Goal: Task Accomplishment & Management: Manage account settings

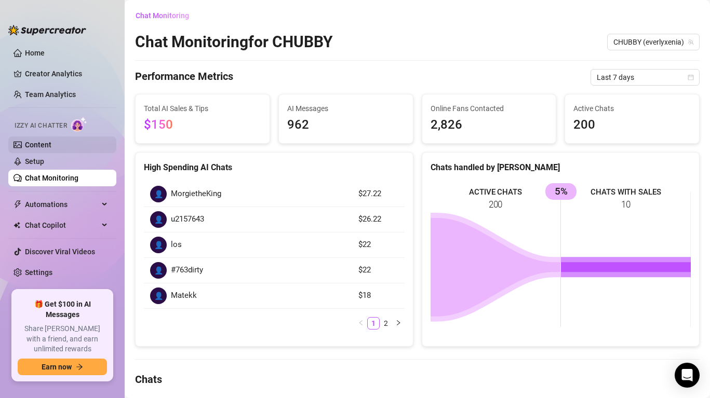
click at [51, 149] on link "Content" at bounding box center [38, 145] width 26 height 8
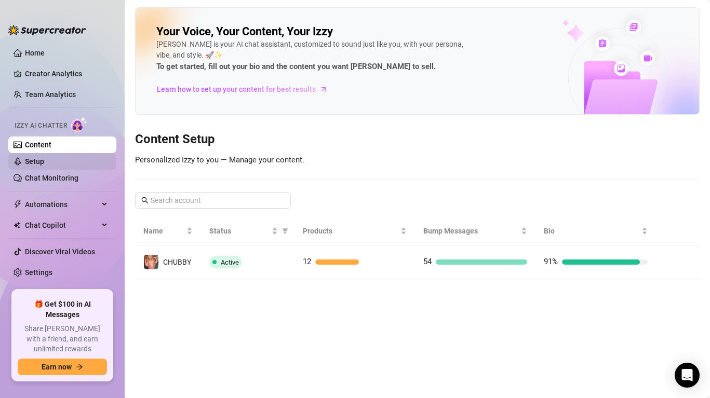
click at [44, 159] on link "Setup" at bounding box center [34, 161] width 19 height 8
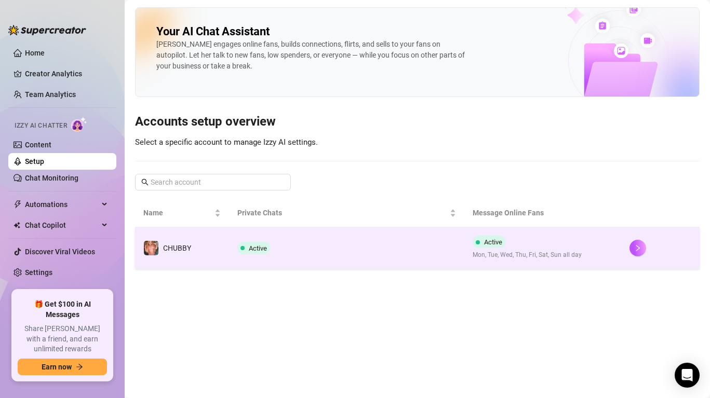
click at [507, 250] on span "Mon, Tue, Wed, Thu, Fri, Sat, Sun all day" at bounding box center [526, 255] width 109 height 10
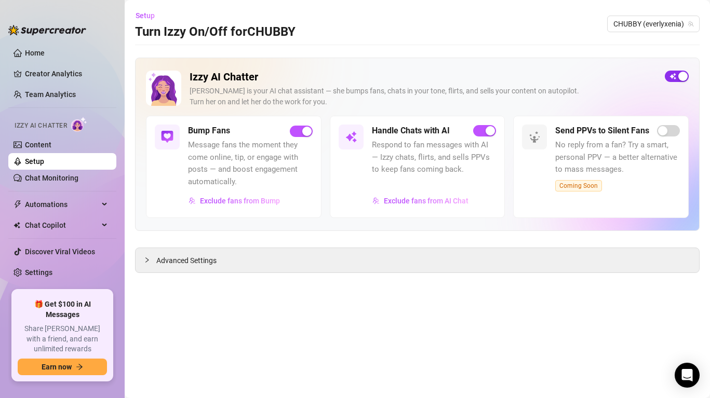
click at [681, 80] on div "button" at bounding box center [682, 76] width 9 height 9
click at [51, 142] on link "Content" at bounding box center [38, 145] width 26 height 8
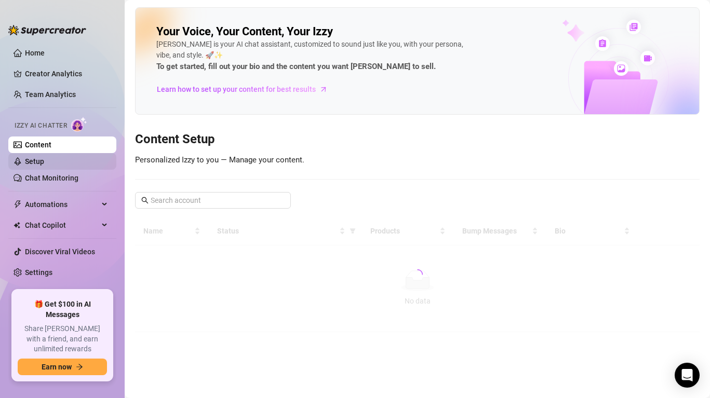
click at [44, 163] on link "Setup" at bounding box center [34, 161] width 19 height 8
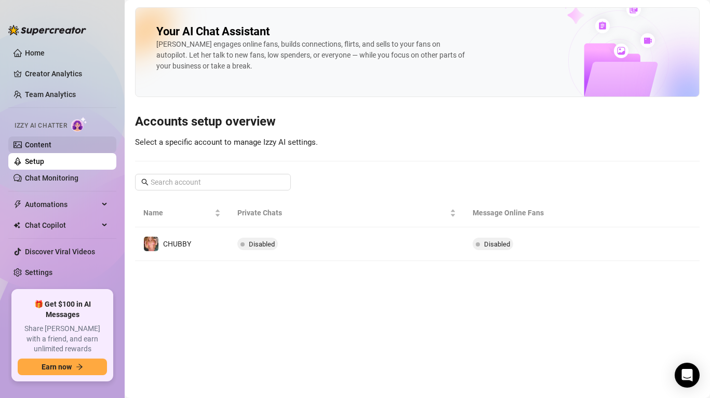
click at [51, 149] on link "Content" at bounding box center [38, 145] width 26 height 8
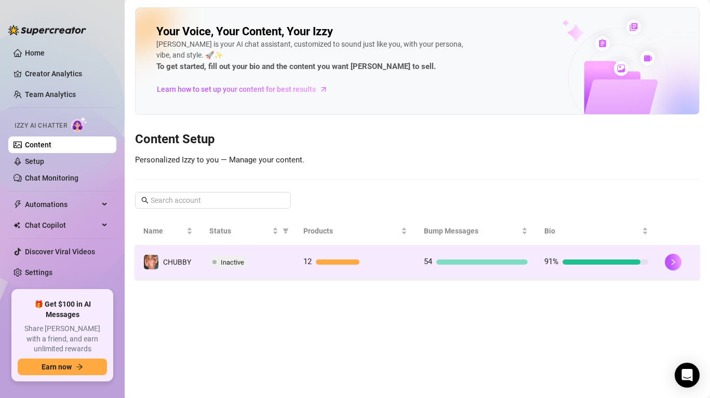
click at [288, 247] on td "Inactive" at bounding box center [248, 263] width 94 height 34
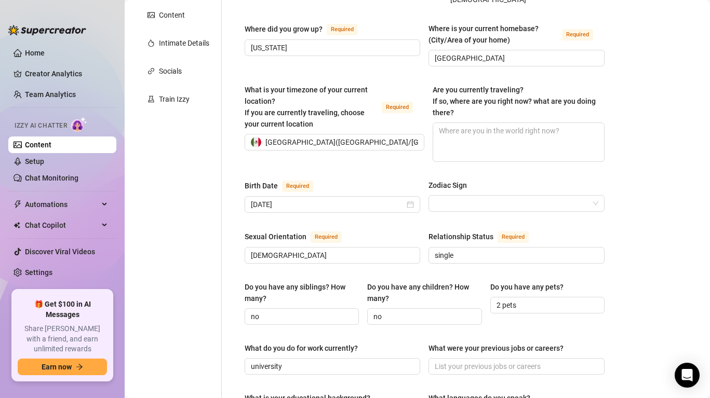
scroll to position [206, 0]
click at [309, 198] on input "[DATE]" at bounding box center [328, 203] width 154 height 11
click at [325, 196] on div "[DATE]" at bounding box center [332, 204] width 175 height 17
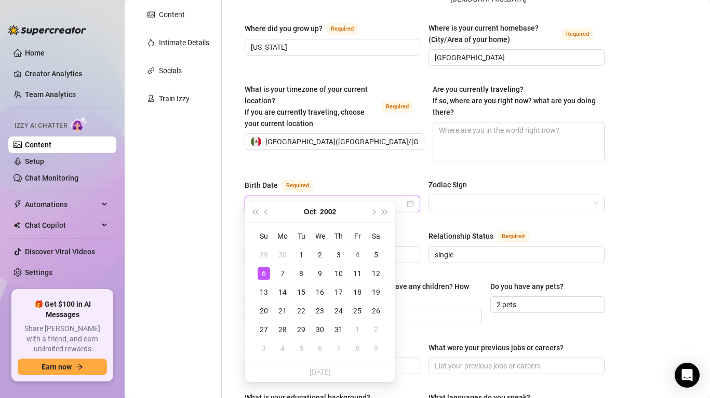
type input "[DATE]"
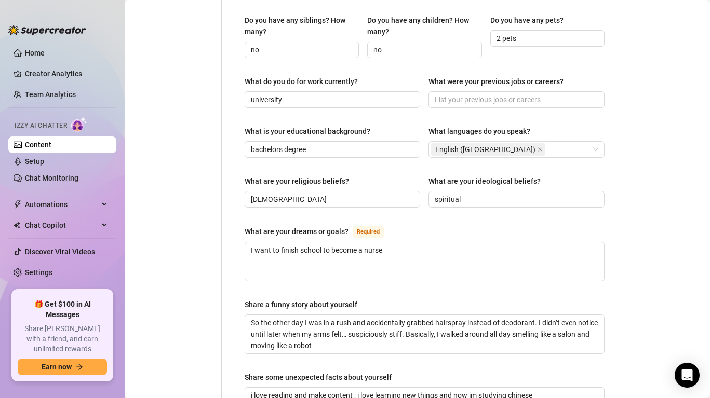
scroll to position [670, 0]
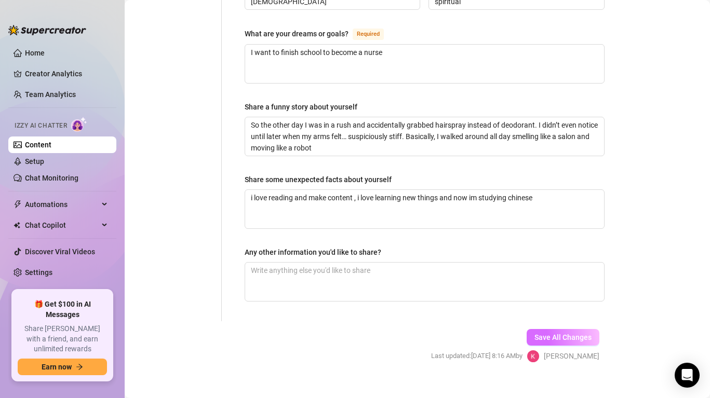
click at [549, 333] on span "Save All Changes" at bounding box center [562, 337] width 57 height 8
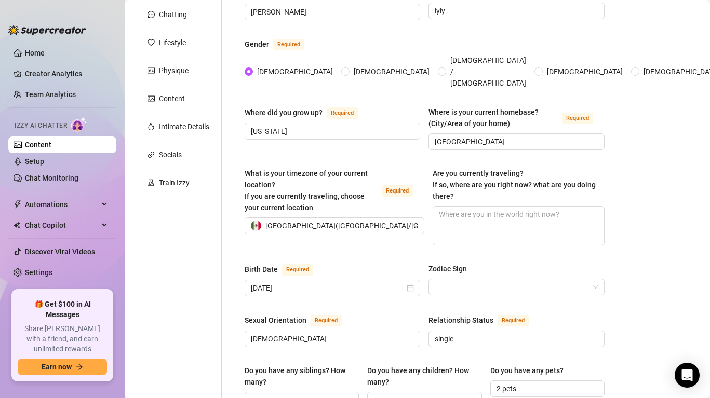
scroll to position [82, 0]
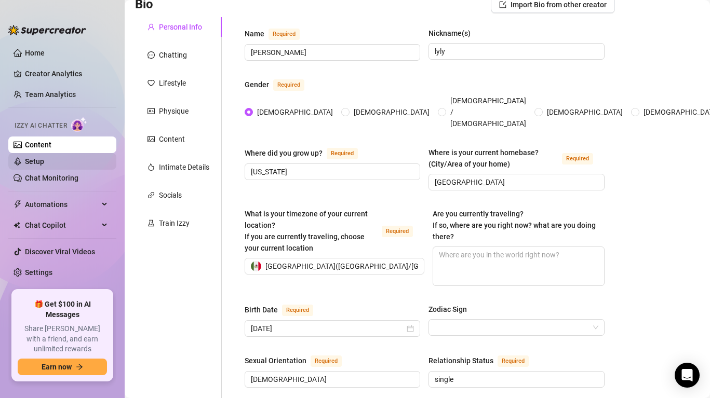
click at [44, 164] on link "Setup" at bounding box center [34, 161] width 19 height 8
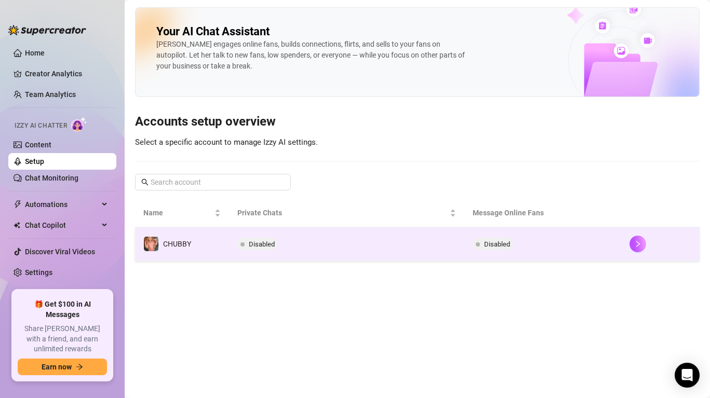
click at [494, 244] on span "Disabled" at bounding box center [497, 244] width 26 height 8
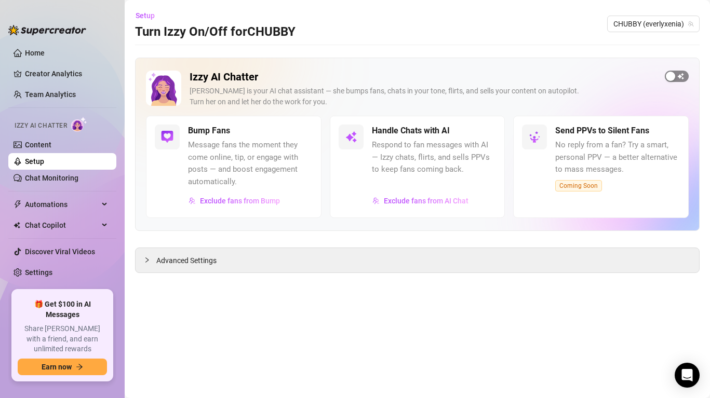
click at [682, 80] on span "button" at bounding box center [677, 76] width 24 height 11
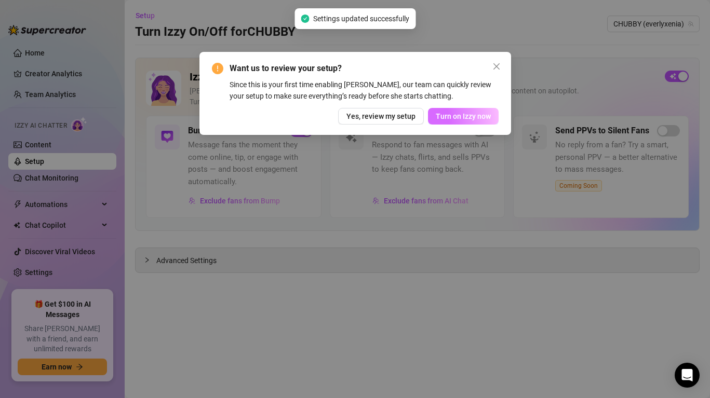
click at [490, 111] on button "Turn on Izzy now" at bounding box center [463, 116] width 71 height 17
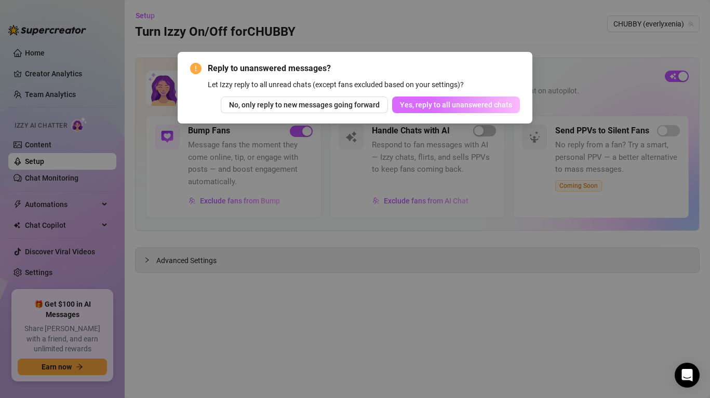
click at [442, 106] on span "Yes, reply to all unanswered chats" at bounding box center [456, 105] width 112 height 8
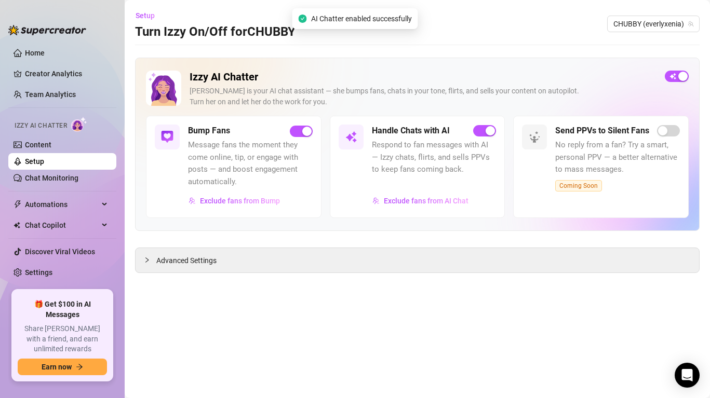
click at [44, 157] on link "Setup" at bounding box center [34, 161] width 19 height 8
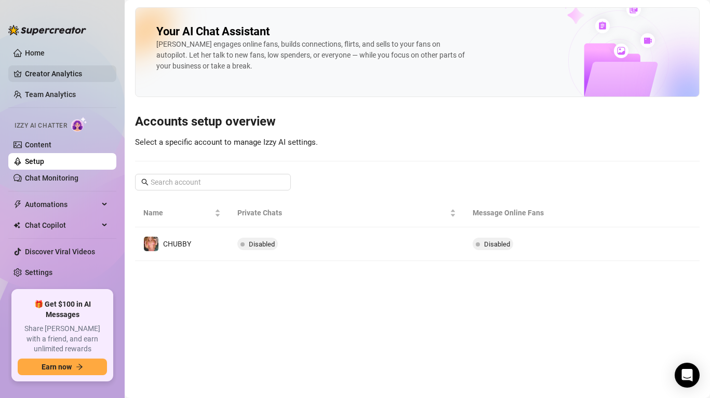
click at [85, 70] on link "Creator Analytics" at bounding box center [66, 73] width 83 height 17
